Goal: Task Accomplishment & Management: Manage account settings

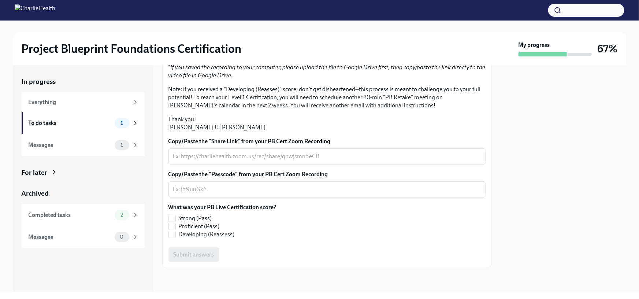
scroll to position [165, 0]
click at [88, 140] on div "Messages 1" at bounding box center [84, 145] width 110 height 10
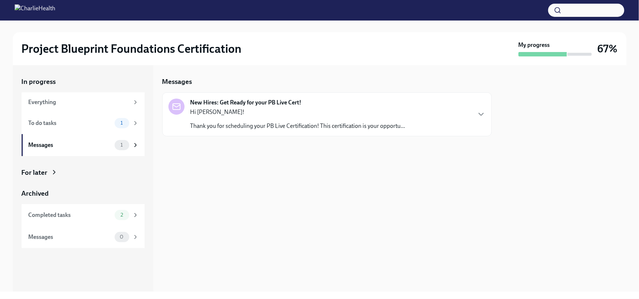
click at [239, 127] on p "Thank you for scheduling your PB Live Certification! This certification is your…" at bounding box center [298, 126] width 215 height 8
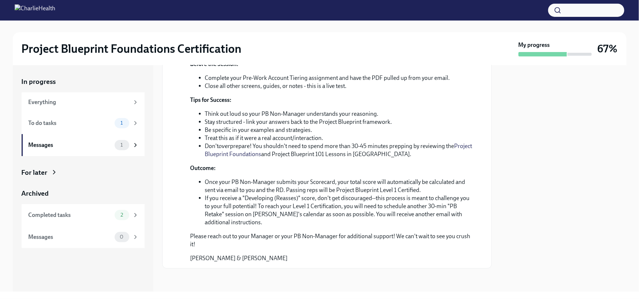
scroll to position [189, 0]
click at [271, 157] on link "Project Blueprint Foundations" at bounding box center [338, 149] width 267 height 15
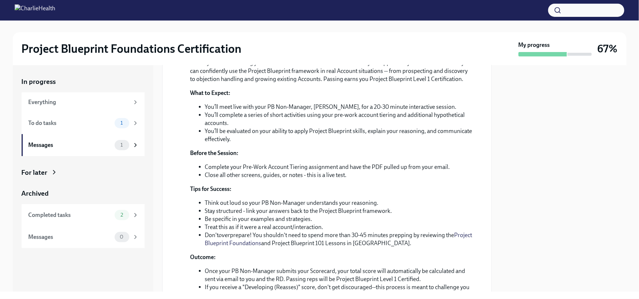
scroll to position [0, 0]
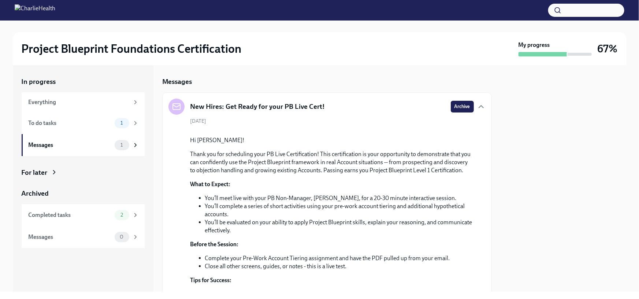
click at [443, 109] on div "New Hires: Get Ready for your PB Live Cert! Archive" at bounding box center [327, 107] width 317 height 16
click at [451, 108] on button "Archive" at bounding box center [462, 107] width 23 height 12
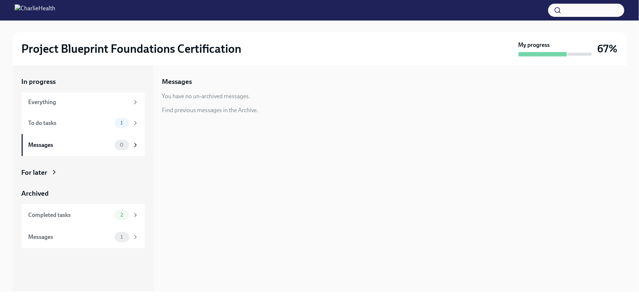
click at [31, 172] on div "For later" at bounding box center [35, 173] width 26 height 10
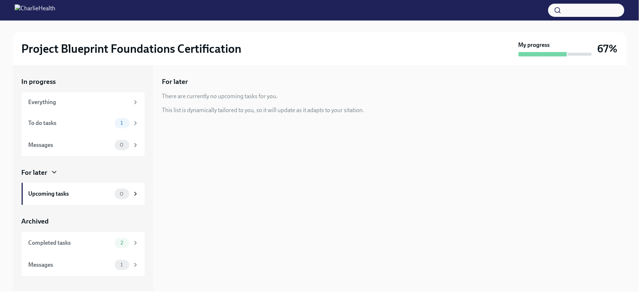
click at [83, 266] on div "Messages" at bounding box center [70, 265] width 83 height 8
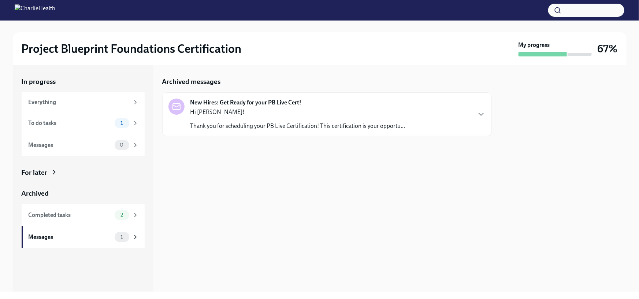
click at [225, 129] on p "Thank you for scheduling your PB Live Certification! This certification is your…" at bounding box center [298, 126] width 215 height 8
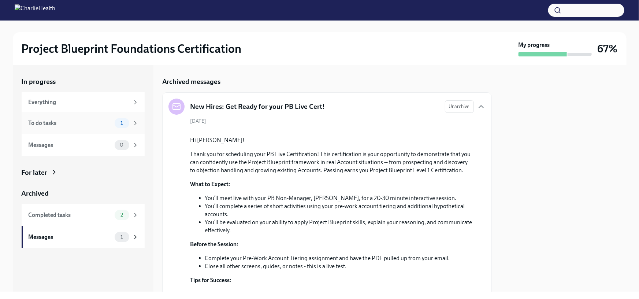
click at [104, 122] on div "To do tasks" at bounding box center [70, 123] width 83 height 8
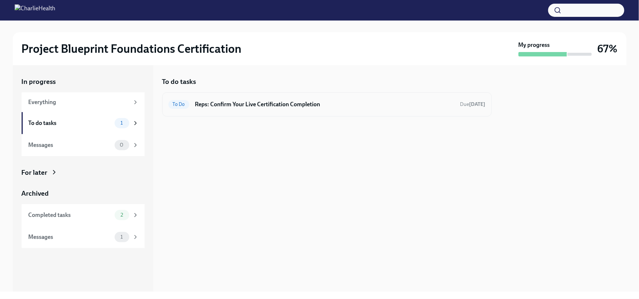
click at [275, 104] on h6 "Reps: Confirm Your Live Certification Completion" at bounding box center [324, 104] width 259 height 8
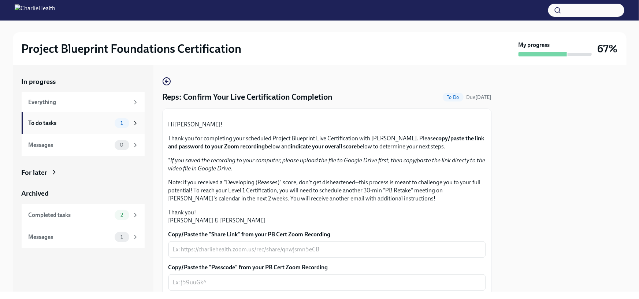
click at [117, 117] on div "To do tasks 1" at bounding box center [83, 123] width 123 height 22
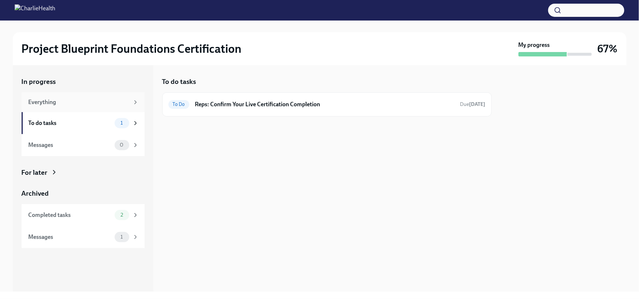
click at [117, 108] on div "Everything" at bounding box center [83, 102] width 123 height 20
click at [127, 100] on div "Everything" at bounding box center [79, 102] width 101 height 8
